Goal: Browse casually

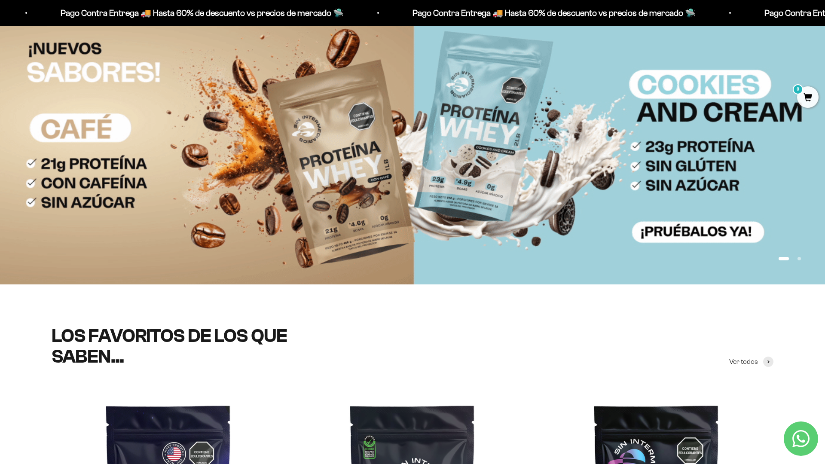
scroll to position [154, 0]
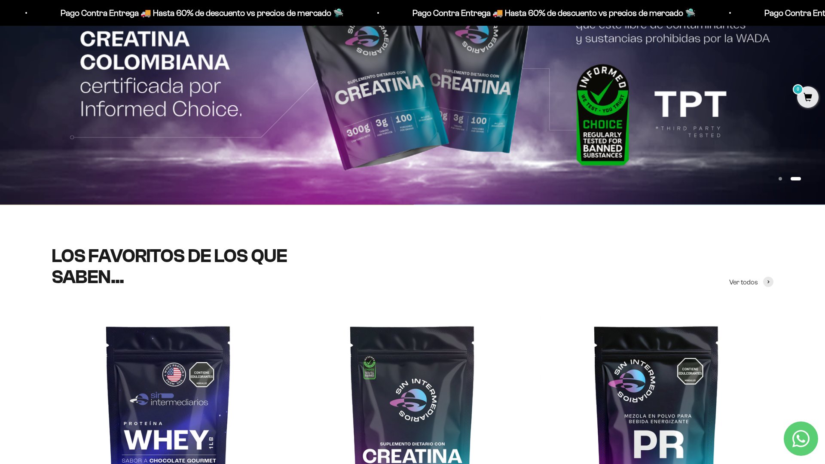
scroll to position [221, 0]
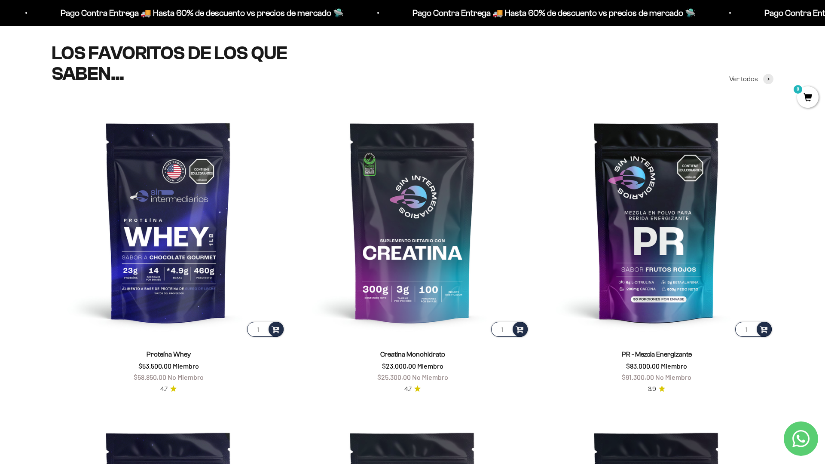
click at [774, 120] on scroll-carousel "1 Proteína Whey $53.500,00 Miembro $58.850,00 No Miembro 4.7 1 Creatina Monohid…" at bounding box center [412, 404] width 825 height 599
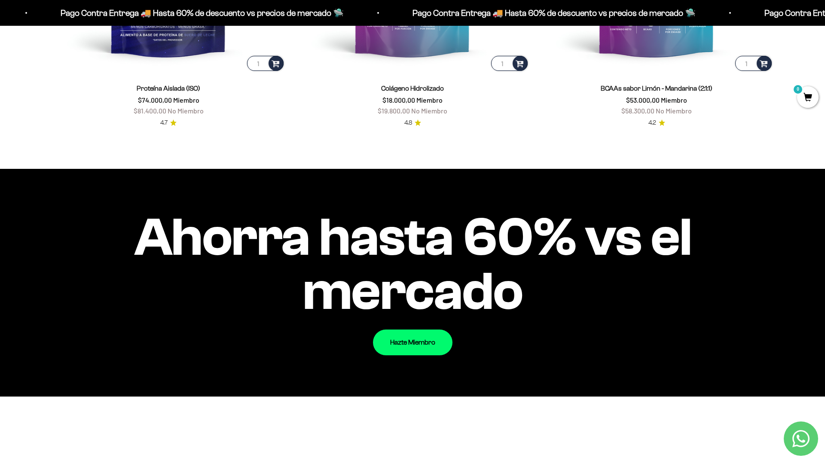
click at [796, 333] on div "Ahorra hasta 60% vs el mercado Hazte Miembro" at bounding box center [412, 282] width 825 height 227
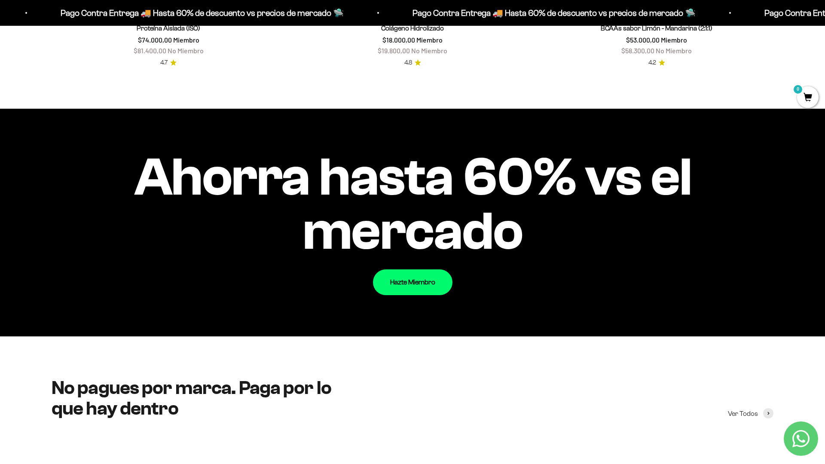
scroll to position [1049, 0]
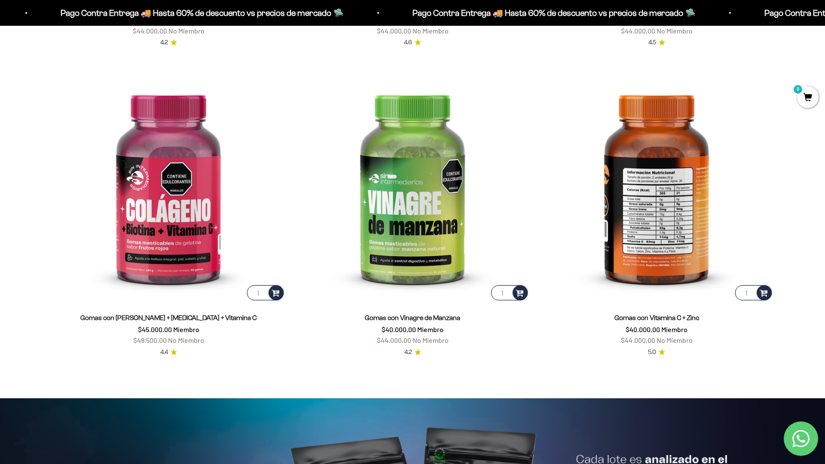
click at [825, 19] on html "Ir al contenido Pago Contra Entrega 🚚 Hasta 60% de descuento vs precios [PERSON…" at bounding box center [412, 402] width 825 height 4152
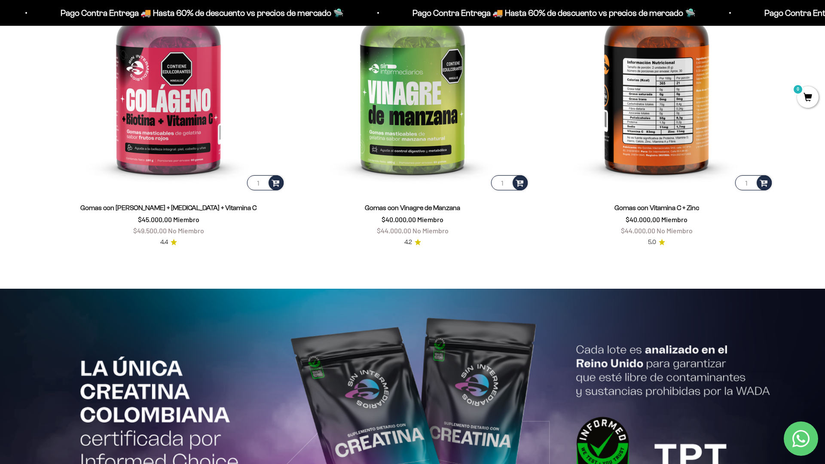
click at [825, 19] on html "Ir al contenido Pago Contra Entrega 🚚 Hasta 60% de descuento vs precios [PERSON…" at bounding box center [412, 292] width 825 height 4152
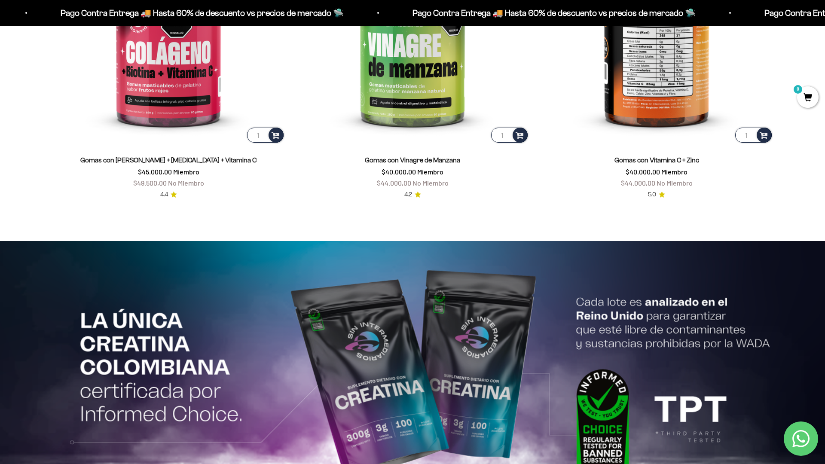
click at [825, 19] on html "Ir al contenido Pago Contra Entrega 🚚 Hasta 60% de descuento vs precios [PERSON…" at bounding box center [412, 244] width 825 height 4152
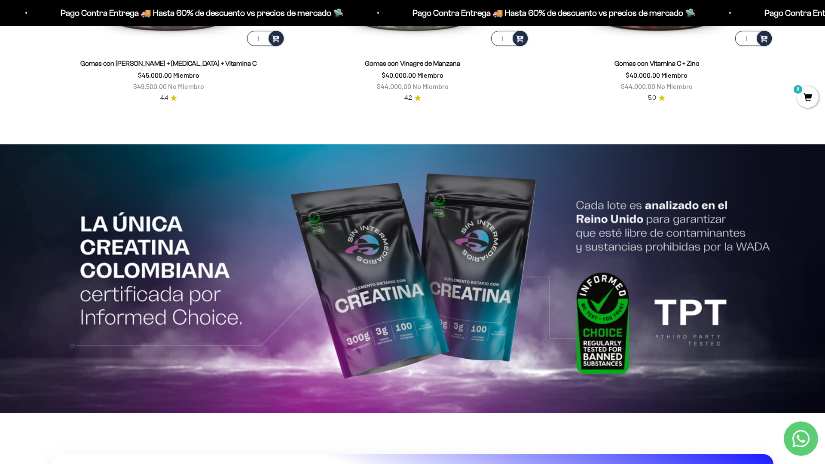
click at [825, 19] on html "Ir al contenido Pago Contra Entrega 🚚 Hasta 60% de descuento vs precios [PERSON…" at bounding box center [412, 147] width 825 height 4152
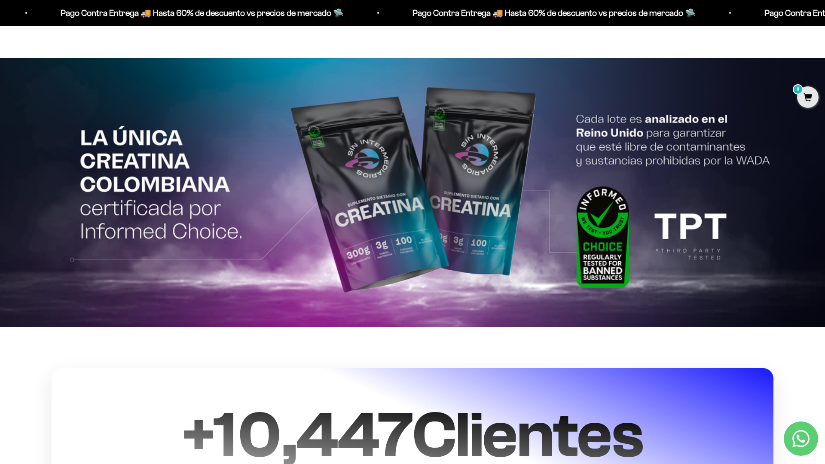
click at [825, 19] on html "Ir al contenido Pago Contra Entrega 🚚 Hasta 60% de descuento vs precios [PERSON…" at bounding box center [412, 61] width 825 height 4152
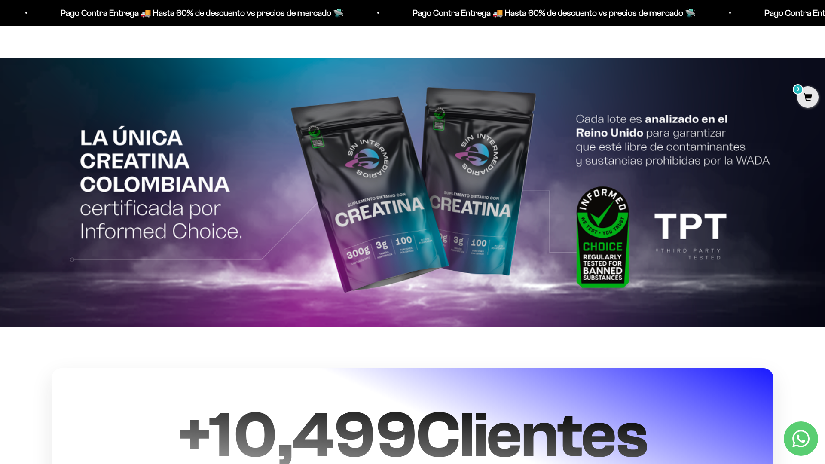
scroll to position [2064, 0]
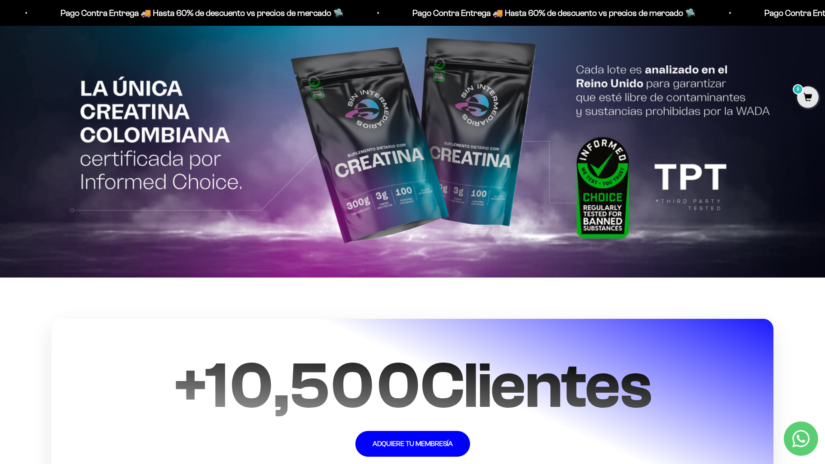
click at [265, 464] on html "Ir al contenido Pago Contra Entrega 🚚 Hasta 60% de descuento vs precios [PERSON…" at bounding box center [412, 12] width 825 height 4152
click at [825, 19] on html "Ir al contenido Pago Contra Entrega 🚚 Hasta 60% de descuento vs precios [PERSON…" at bounding box center [412, 12] width 825 height 4152
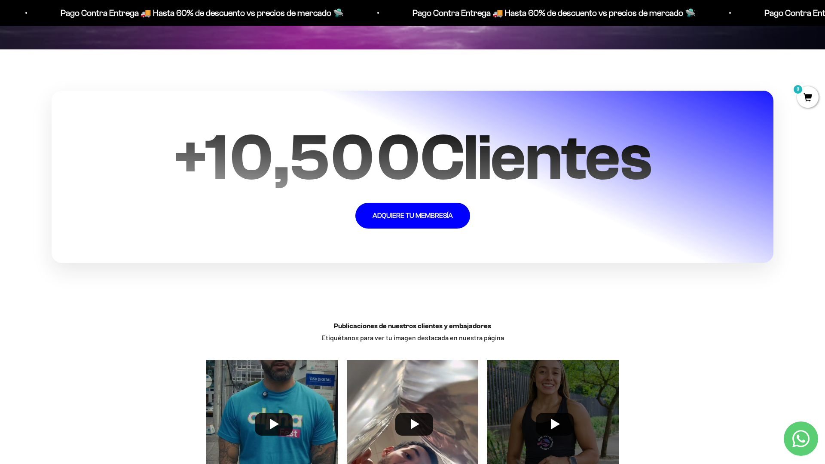
scroll to position [2363, 0]
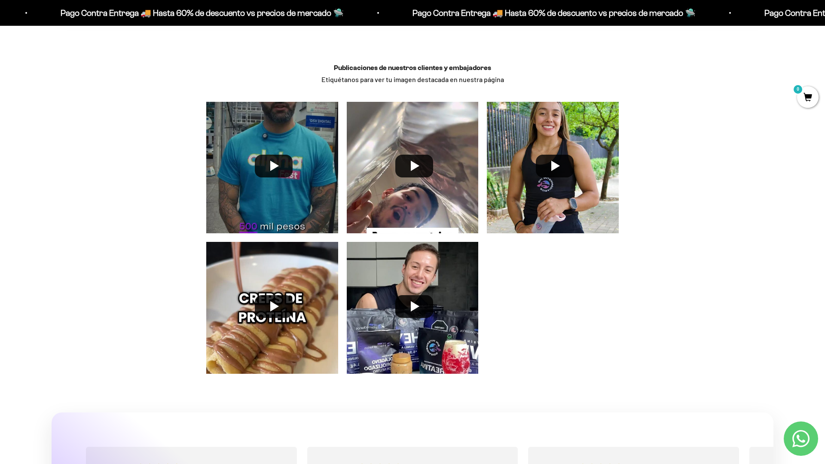
scroll to position [2675, 0]
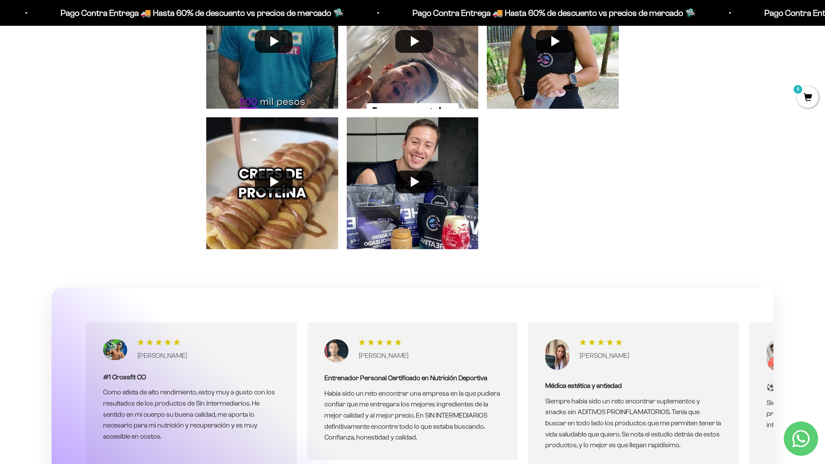
click at [796, 333] on section "[PERSON_NAME] #1 Crossfit CO Como atleta de alto rendimiento, estoy muy a gusto…" at bounding box center [412, 452] width 825 height 329
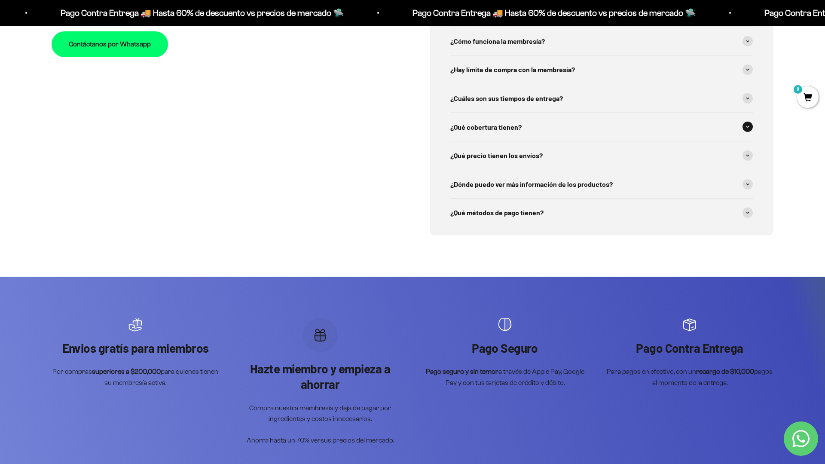
click at [657, 120] on div "¿Qué cobertura tienen?" at bounding box center [601, 127] width 303 height 28
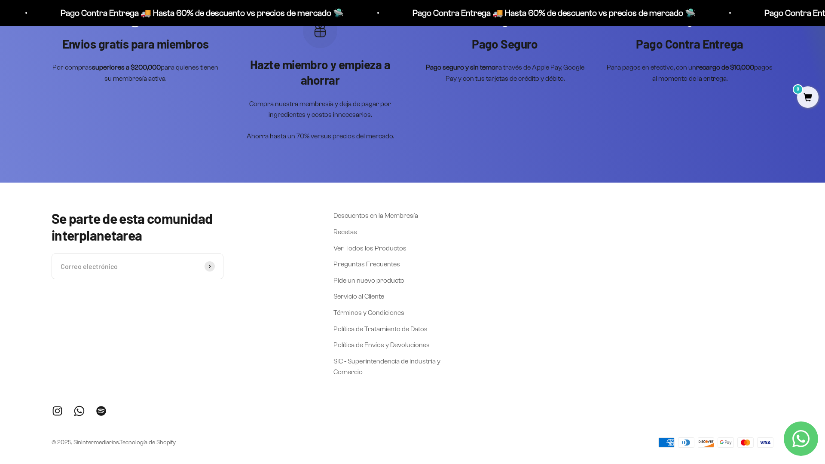
click at [657, 120] on scroll-carousel "Envios gratís para miembros Por compras superiores a $200,000 para quienes tien…" at bounding box center [413, 77] width 722 height 128
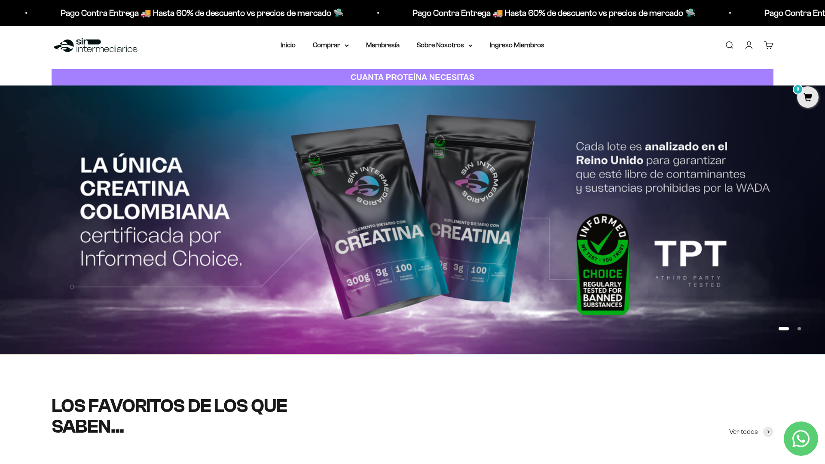
scroll to position [0, 0]
